Goal: Transaction & Acquisition: Subscribe to service/newsletter

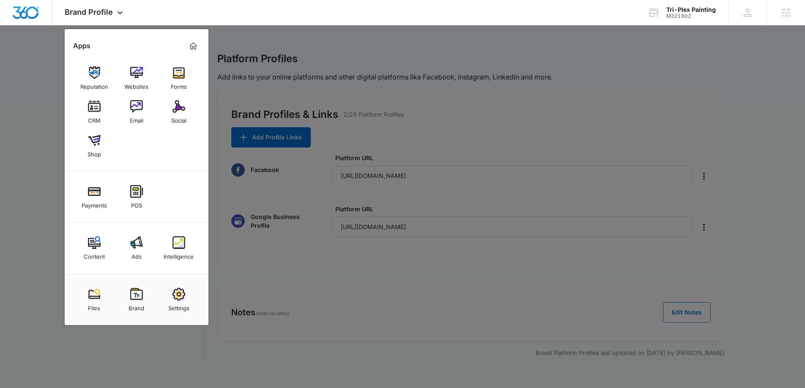
click at [137, 254] on div "Ads" at bounding box center [136, 254] width 10 height 11
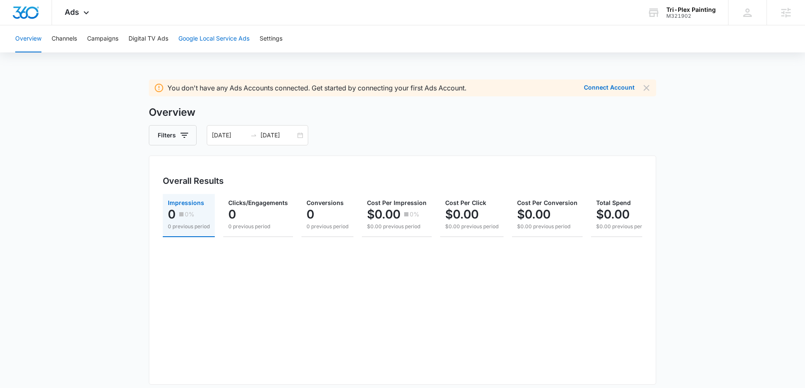
click at [215, 39] on button "Google Local Service Ads" at bounding box center [213, 38] width 71 height 27
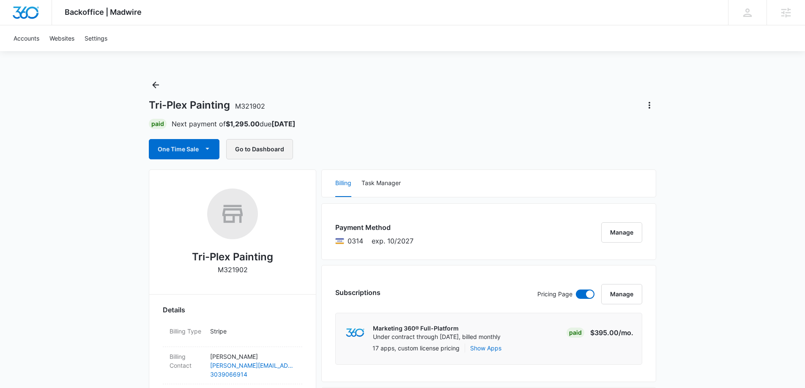
click at [243, 141] on button "Go to Dashboard" at bounding box center [259, 149] width 67 height 20
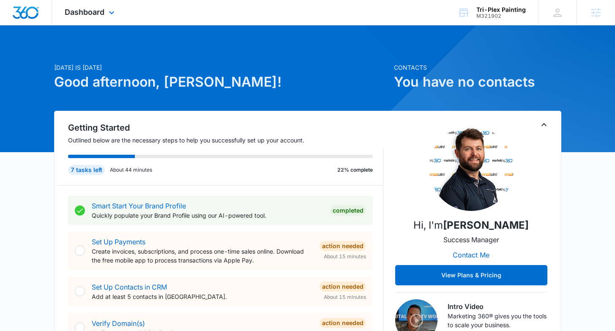
click at [106, 14] on div "Dashboard Apps Reputation Forms CRM Email Social POS Content Ads Intelligence F…" at bounding box center [90, 12] width 77 height 25
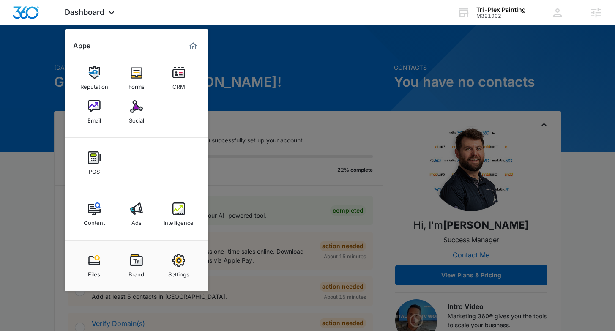
click at [137, 213] on img at bounding box center [136, 209] width 13 height 13
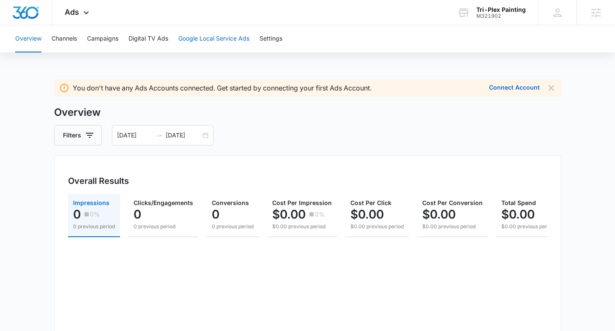
click at [223, 41] on button "Google Local Service Ads" at bounding box center [213, 38] width 71 height 27
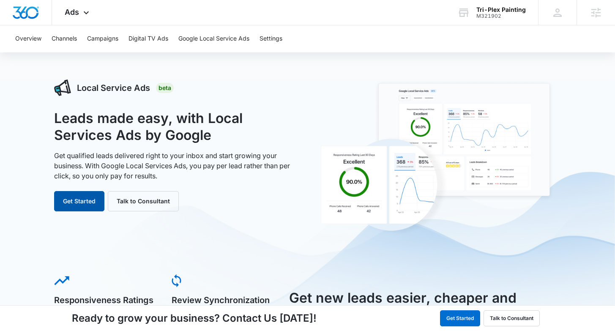
click at [87, 203] on button "Get Started" at bounding box center [79, 201] width 50 height 20
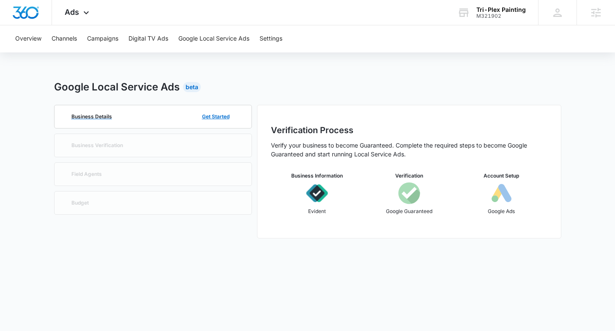
click at [170, 115] on div "Business Details Get Started" at bounding box center [153, 116] width 170 height 23
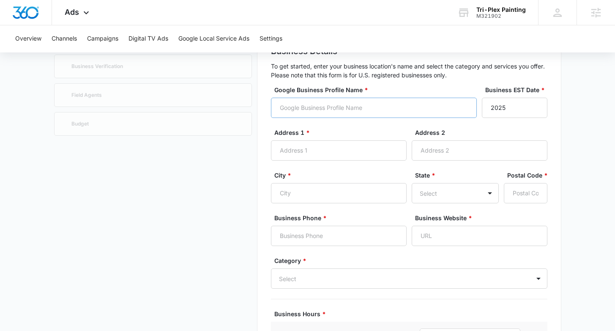
scroll to position [82, 0]
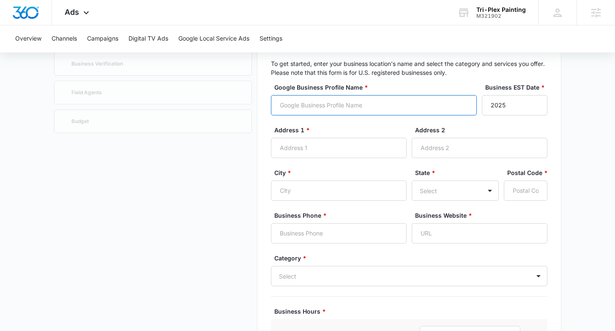
click at [408, 109] on input "Google Business Profile Name *" at bounding box center [374, 105] width 206 height 20
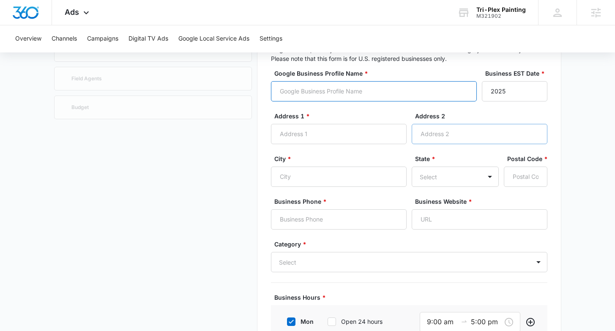
scroll to position [77, 0]
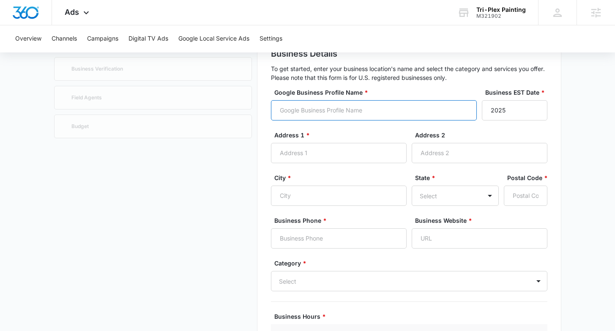
click at [391, 110] on input "Google Business Profile Name *" at bounding box center [374, 110] width 206 height 20
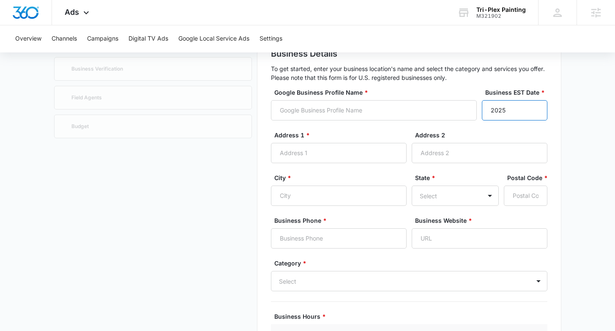
click at [516, 114] on input "2025" at bounding box center [515, 110] width 66 height 20
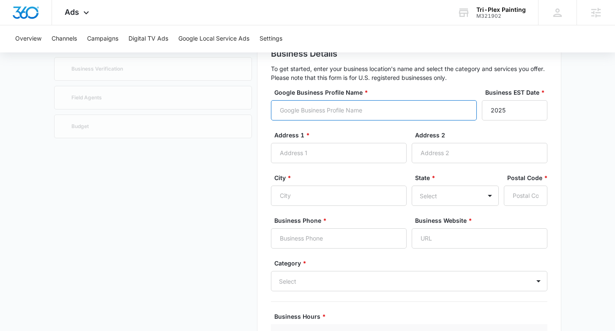
click at [402, 114] on input "Google Business Profile Name *" at bounding box center [374, 110] width 206 height 20
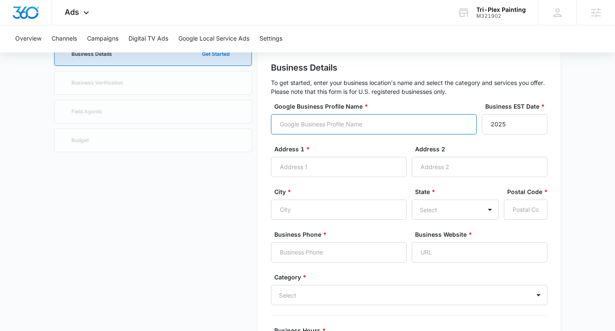
scroll to position [62, 0]
click at [358, 121] on input "Google Business Profile Name *" at bounding box center [374, 125] width 206 height 20
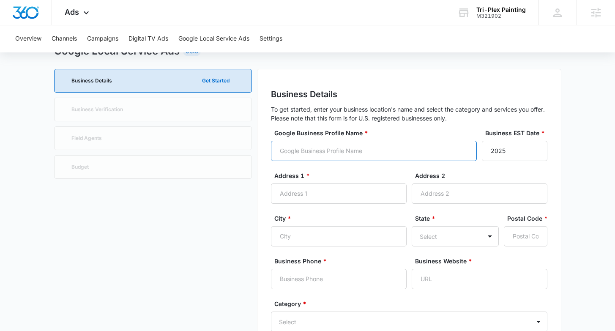
click at [328, 152] on input "Google Business Profile Name *" at bounding box center [374, 151] width 206 height 20
type input "Tri-Plex Painting"
click at [510, 150] on input "2025" at bounding box center [515, 151] width 66 height 20
drag, startPoint x: 515, startPoint y: 151, endPoint x: 480, endPoint y: 148, distance: 35.6
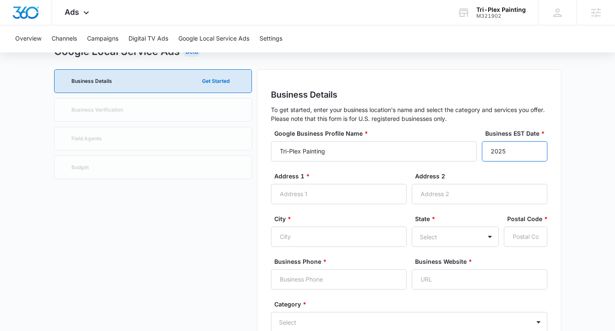
click at [480, 148] on div "Google Business Profile Name * Tri-Plex Painting Business EST Date * 2025" at bounding box center [409, 150] width 276 height 43
type input "1989"
click at [334, 198] on input "Address 1 *" at bounding box center [339, 194] width 136 height 20
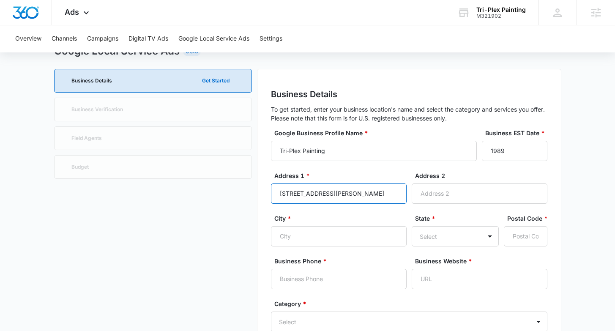
type input "5135 S Taft Way"
type input "Littleton"
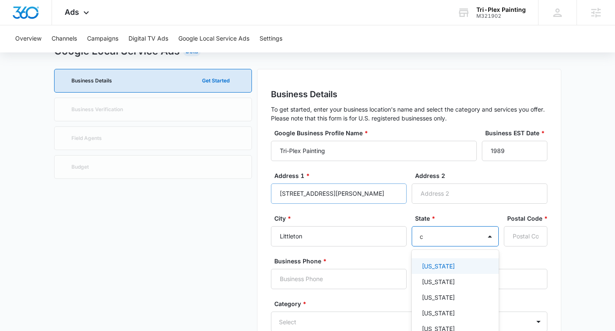
scroll to position [88, 0]
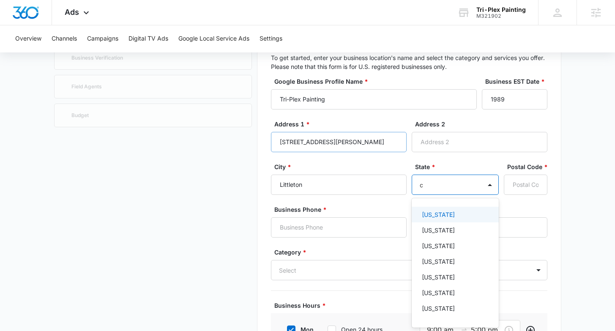
type input "co"
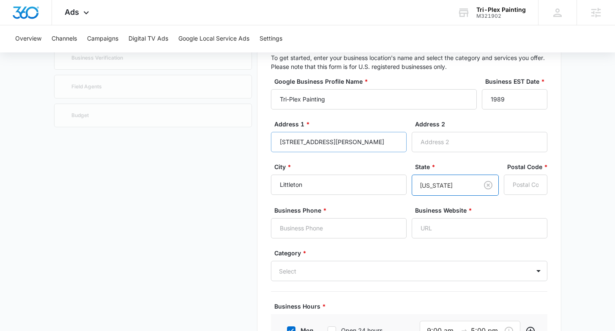
type input "8"
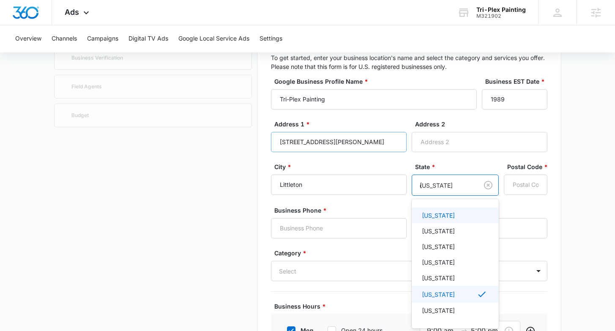
type input "co"
click at [438, 217] on p "Colorado" at bounding box center [438, 216] width 33 height 9
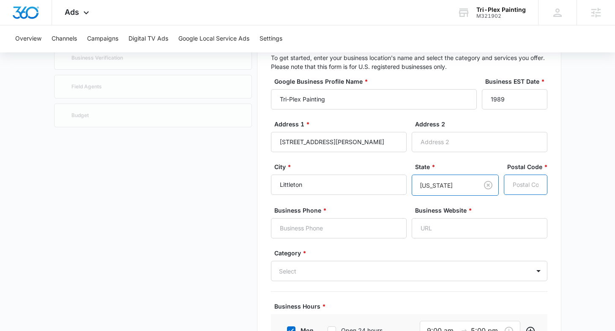
click at [524, 185] on input "Postal Code *" at bounding box center [526, 185] width 44 height 20
type input "80127"
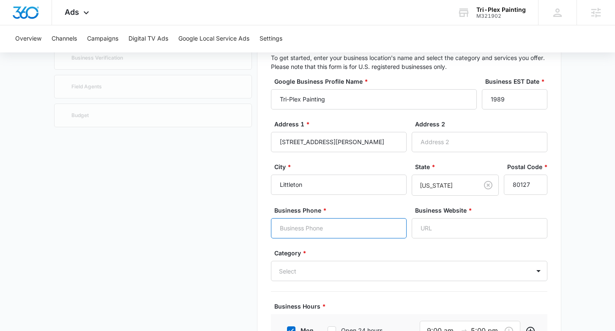
click at [317, 233] on input "Business Phone *" at bounding box center [339, 228] width 136 height 20
type input "303-947-1606"
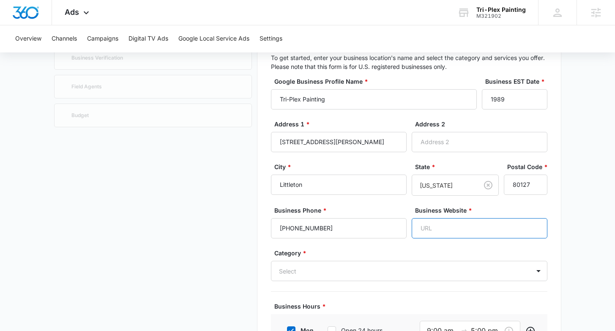
click at [438, 233] on input "Business Website *" at bounding box center [480, 228] width 136 height 20
click at [456, 229] on input "Business Website *" at bounding box center [480, 228] width 136 height 20
paste input "https://tri-plexpainting.com/"
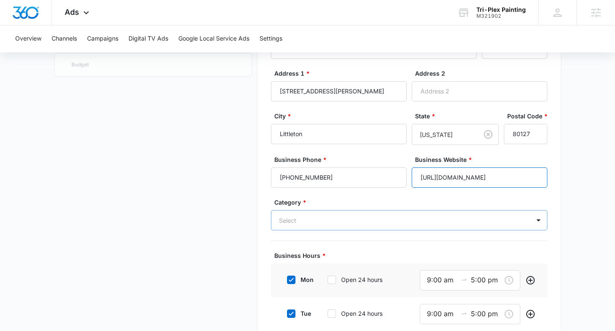
type input "https://tri-plexpainting.com/"
click at [454, 218] on div "Select" at bounding box center [409, 220] width 276 height 20
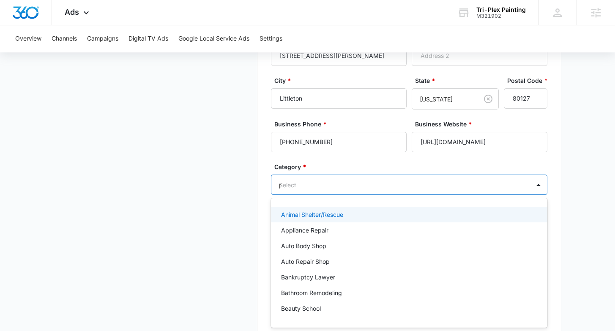
type input "pa"
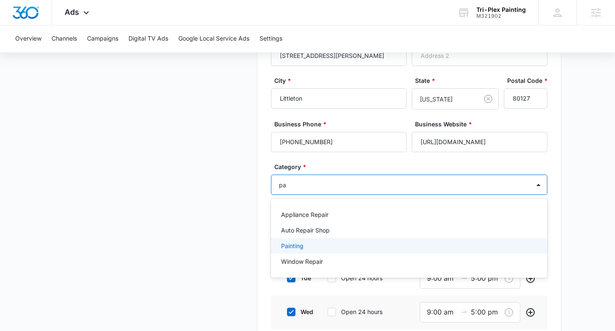
click at [351, 249] on div "Painting" at bounding box center [408, 245] width 255 height 9
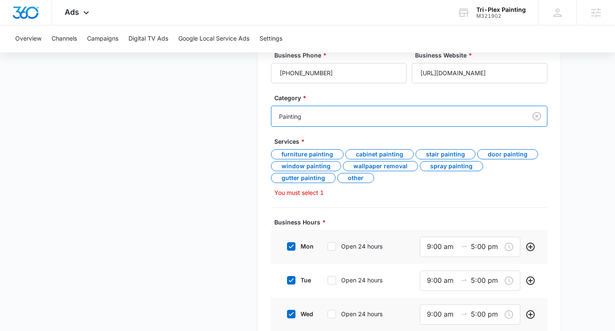
scroll to position [252, 0]
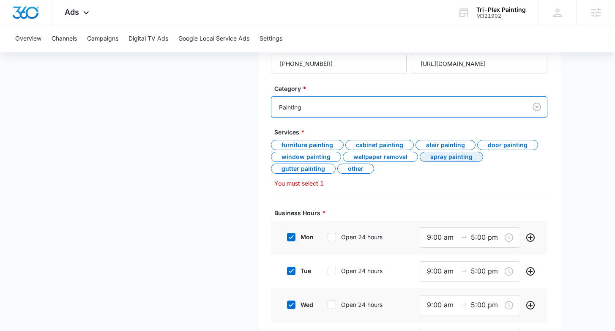
click at [465, 157] on div "Spray Painting" at bounding box center [451, 157] width 63 height 10
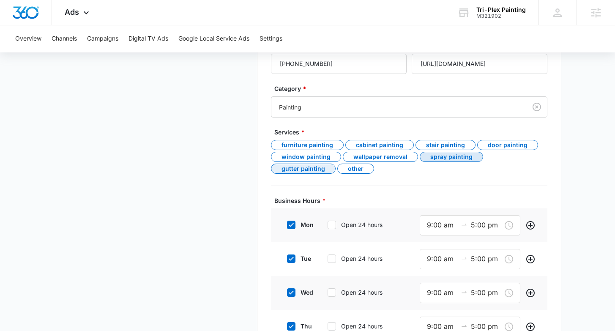
click at [336, 164] on div "Gutter Painting" at bounding box center [303, 169] width 65 height 10
click at [515, 143] on div "Door Painting" at bounding box center [507, 145] width 61 height 10
click at [337, 165] on div "Other" at bounding box center [355, 168] width 37 height 10
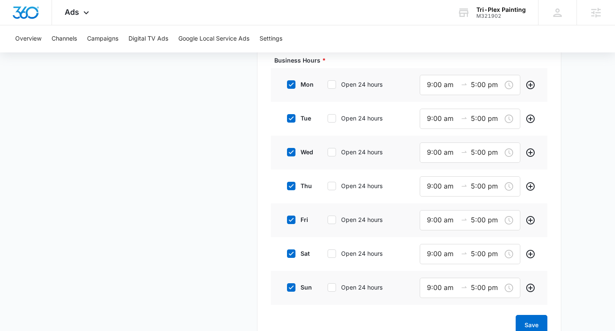
scroll to position [395, 0]
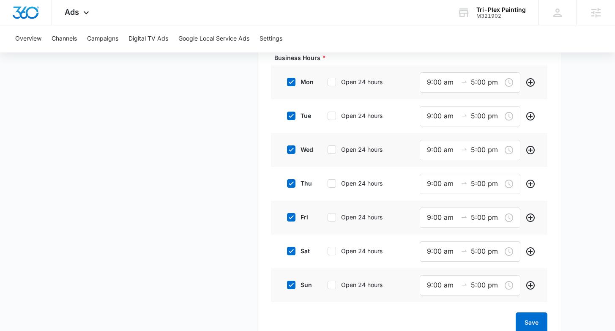
drag, startPoint x: 288, startPoint y: 283, endPoint x: 325, endPoint y: 320, distance: 51.7
click at [288, 283] on icon at bounding box center [291, 285] width 8 height 8
click at [287, 283] on input "sun" at bounding box center [284, 285] width 6 height 6
checkbox input "false"
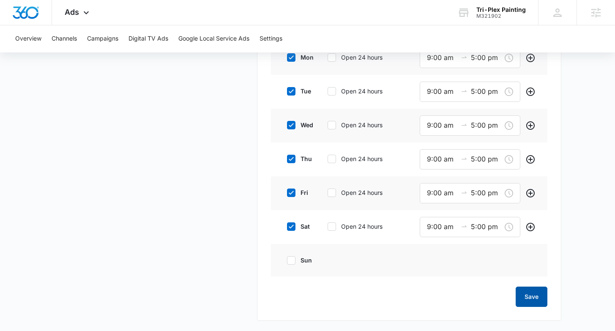
click at [537, 297] on button "Save" at bounding box center [532, 297] width 32 height 20
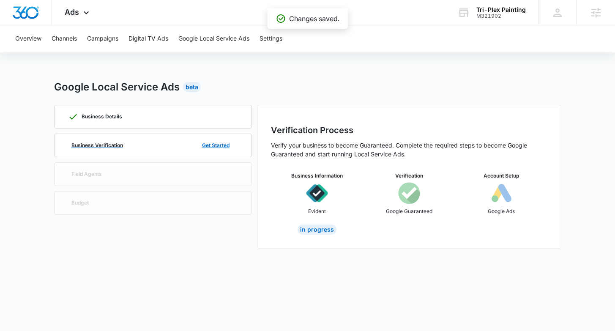
click at [147, 140] on div "Business Verification Get Started" at bounding box center [153, 145] width 170 height 23
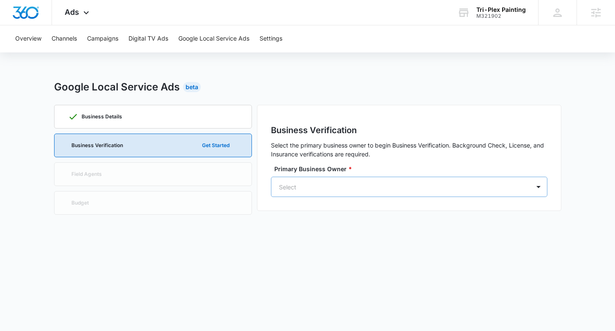
click at [436, 187] on div at bounding box center [399, 187] width 240 height 11
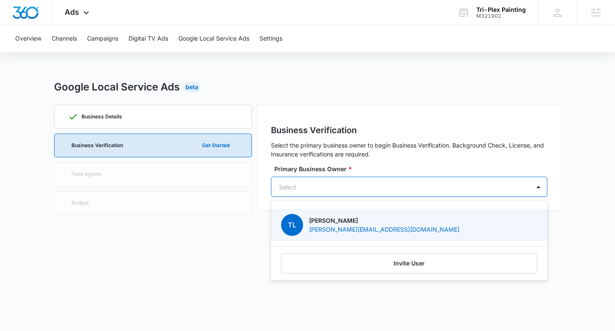
click at [392, 226] on div "TL Taylor Lukens taylor@tri-plexpainting.com" at bounding box center [408, 225] width 255 height 22
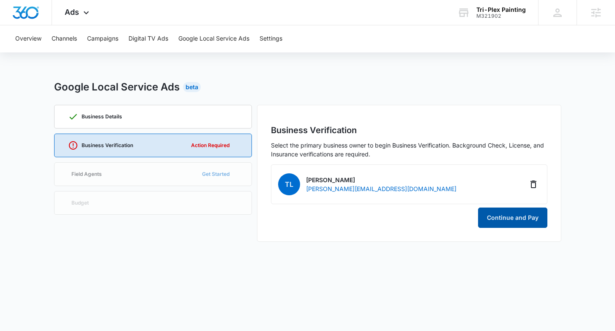
click at [511, 217] on button "Continue and Pay" at bounding box center [512, 218] width 69 height 20
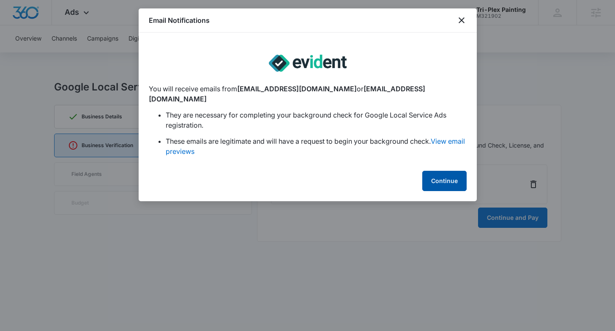
click at [444, 174] on button "Continue" at bounding box center [444, 181] width 44 height 20
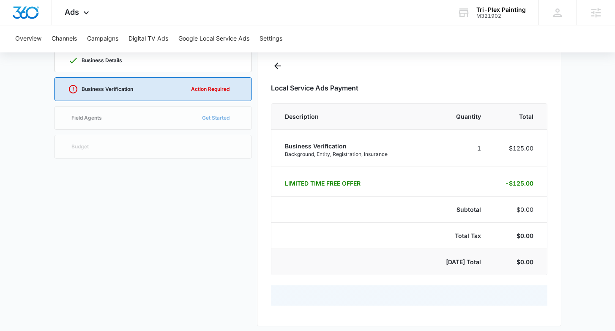
select select "pm_1Rv3LMA4n8RTgNjUIMPrsNfC"
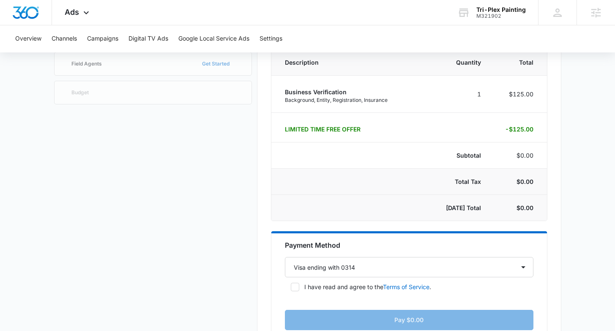
scroll to position [182, 0]
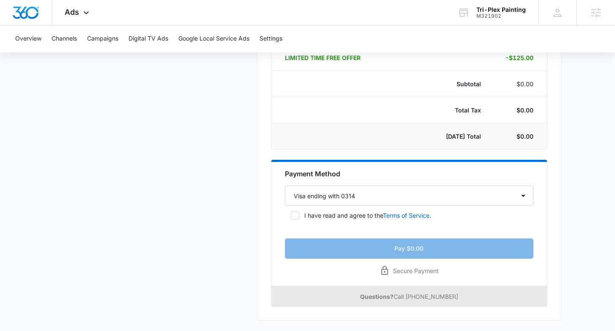
click at [295, 217] on icon at bounding box center [295, 216] width 8 height 8
click at [291, 217] on input "I have read and agree to the Terms of Service ." at bounding box center [288, 216] width 6 height 6
checkbox input "true"
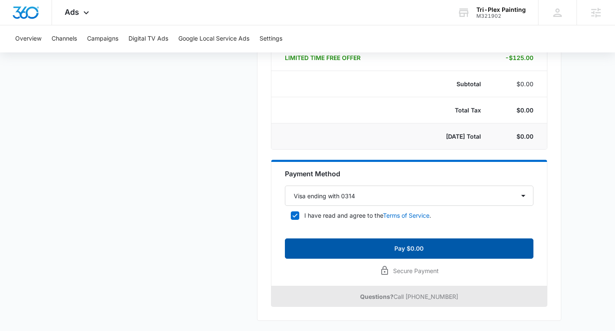
click at [440, 252] on button "Pay $0.00" at bounding box center [409, 248] width 249 height 20
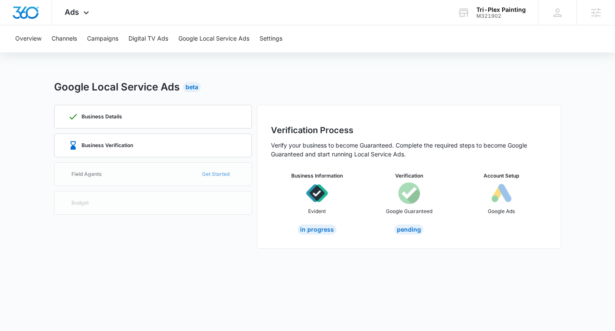
scroll to position [0, 0]
click at [185, 147] on div "Business Verification" at bounding box center [153, 145] width 170 height 23
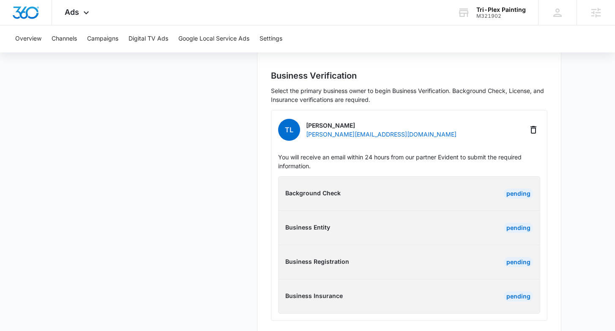
scroll to position [216, 0]
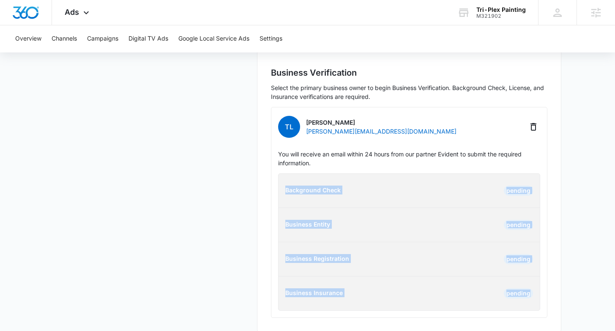
drag, startPoint x: 416, startPoint y: 177, endPoint x: 538, endPoint y: 292, distance: 168.1
click at [538, 292] on div "Background Check Pending Business Entity Pending Business Registration Pending …" at bounding box center [409, 241] width 262 height 137
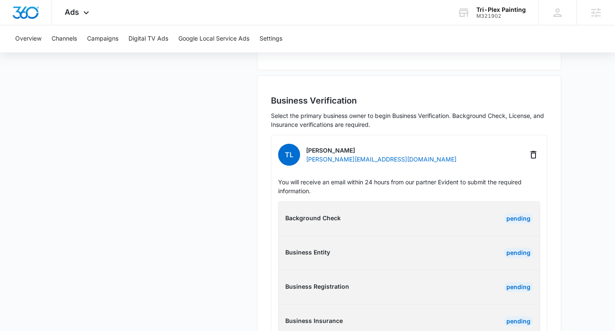
scroll to position [217, 0]
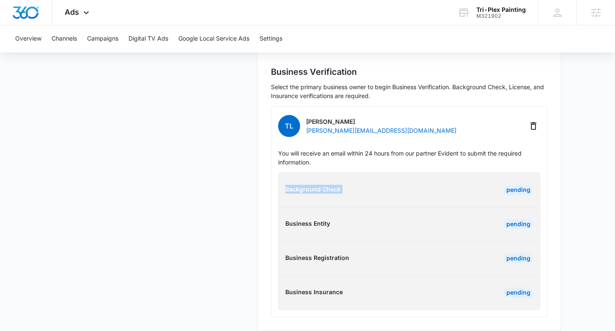
drag, startPoint x: 513, startPoint y: 180, endPoint x: 276, endPoint y: 178, distance: 237.2
click at [276, 185] on div "Background Check Pending" at bounding box center [409, 190] width 275 height 10
click at [422, 149] on p "You will receive an email within 24 hours from our partner Evident to submit th…" at bounding box center [409, 158] width 262 height 18
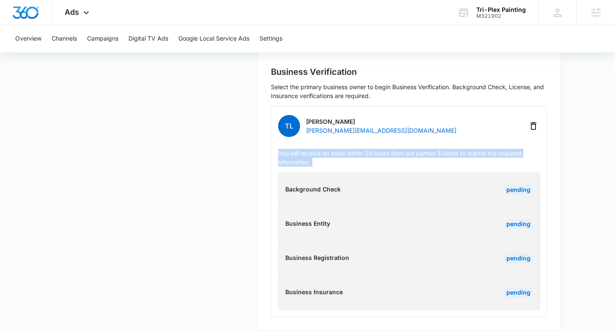
click at [422, 149] on p "You will receive an email within 24 hours from our partner Evident to submit th…" at bounding box center [409, 158] width 262 height 18
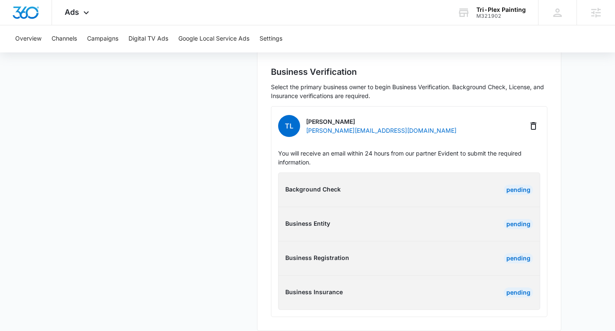
click at [420, 88] on p "Select the primary business owner to begin Business Verification. Background Ch…" at bounding box center [409, 91] width 276 height 18
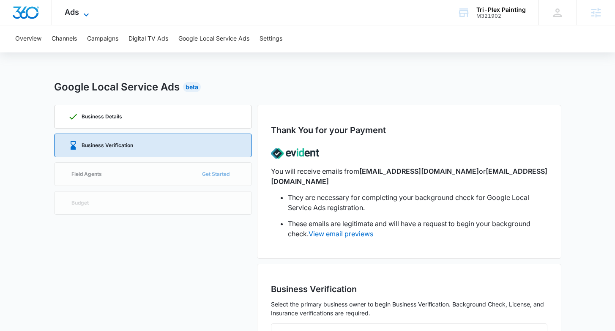
click at [81, 14] on div "Ads Apps Reputation Forms CRM Email Social POS Content Ads Intelligence Files B…" at bounding box center [78, 12] width 52 height 25
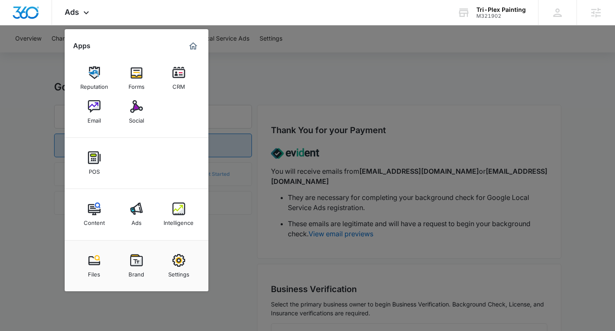
click at [460, 86] on div at bounding box center [307, 165] width 615 height 331
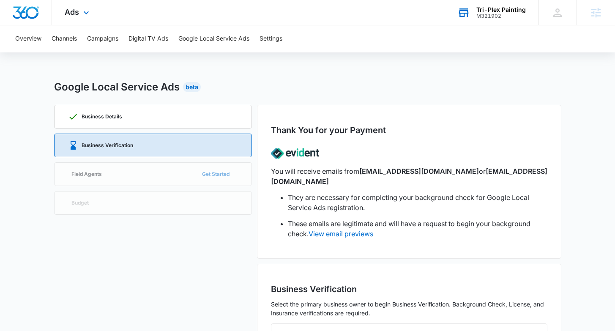
click at [492, 14] on div "M321902" at bounding box center [500, 16] width 49 height 6
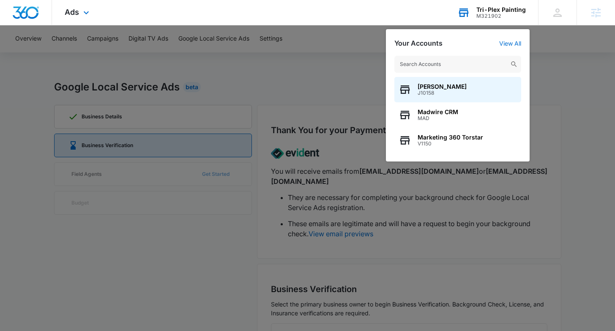
click at [476, 70] on input "text" at bounding box center [457, 64] width 127 height 17
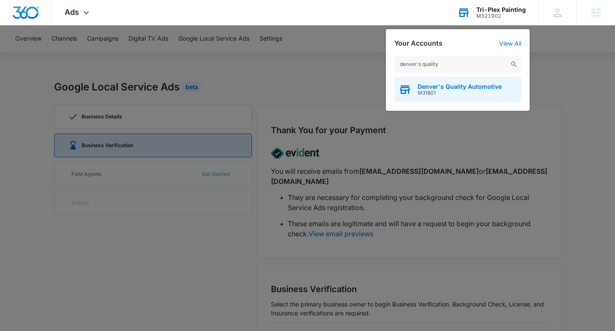
type input "denver's quality"
click at [451, 86] on span "Denver's Quality Automotive" at bounding box center [460, 86] width 84 height 7
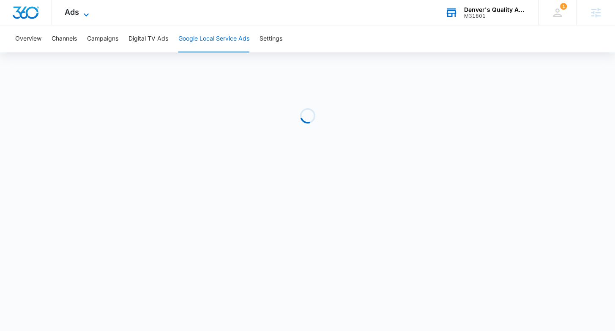
click at [74, 8] on span "Ads" at bounding box center [72, 12] width 14 height 9
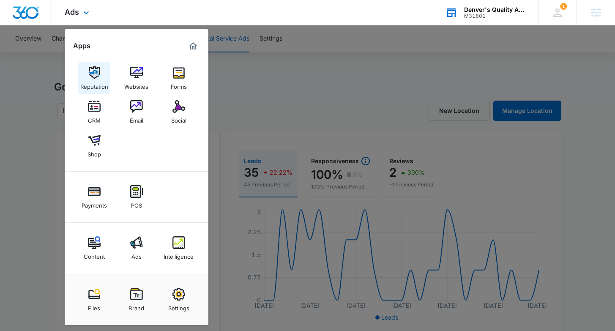
click at [97, 79] on div "Reputation" at bounding box center [94, 84] width 28 height 11
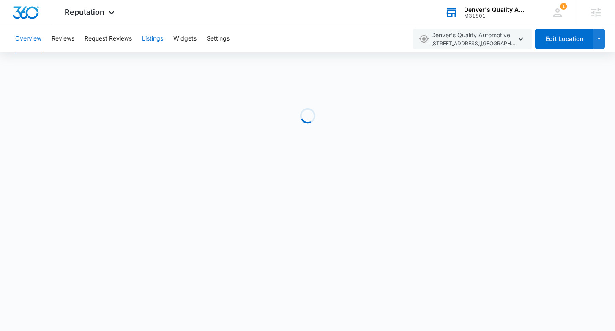
click at [160, 41] on button "Listings" at bounding box center [152, 38] width 21 height 27
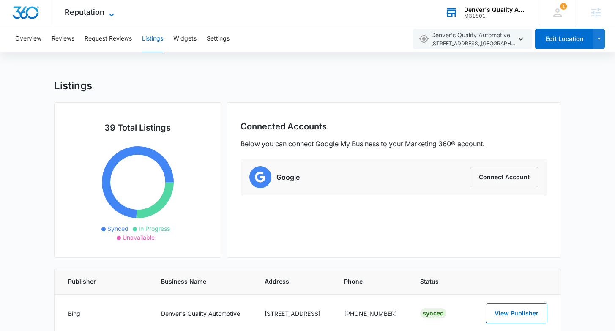
click at [96, 15] on span "Reputation" at bounding box center [85, 12] width 40 height 9
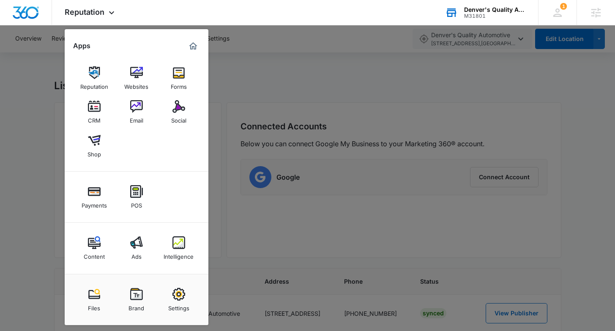
click at [181, 247] on img at bounding box center [178, 242] width 13 height 13
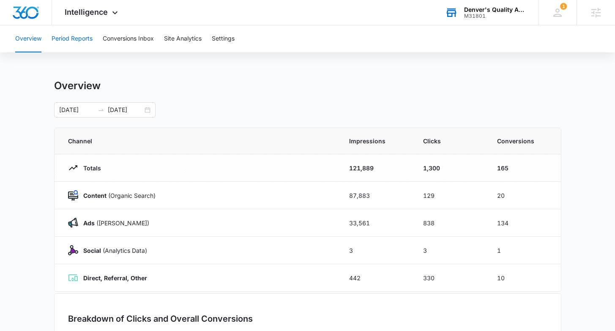
click at [73, 46] on button "Period Reports" at bounding box center [72, 38] width 41 height 27
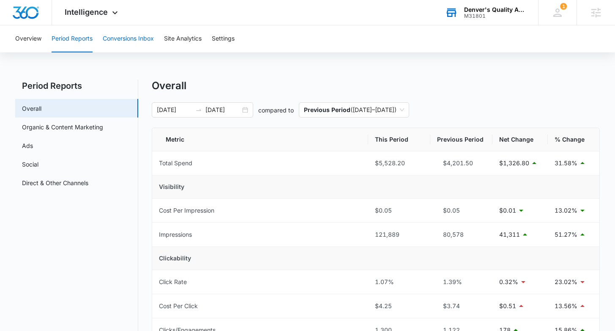
click at [135, 37] on button "Conversions Inbox" at bounding box center [128, 38] width 51 height 27
